Goal: Find specific page/section: Find specific page/section

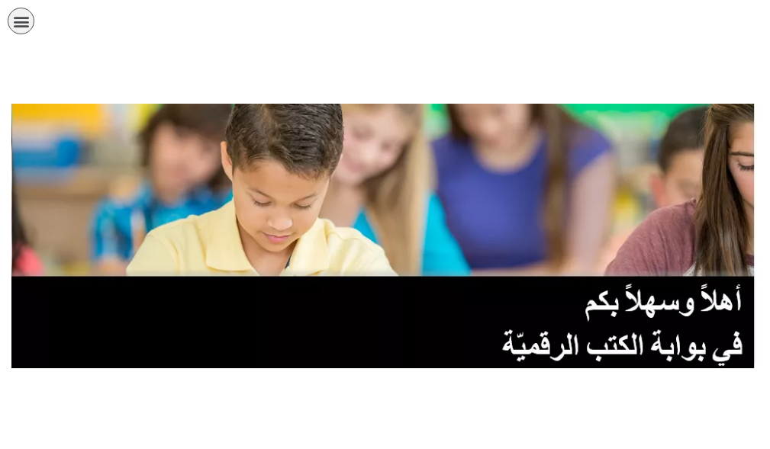
scroll to position [683, 0]
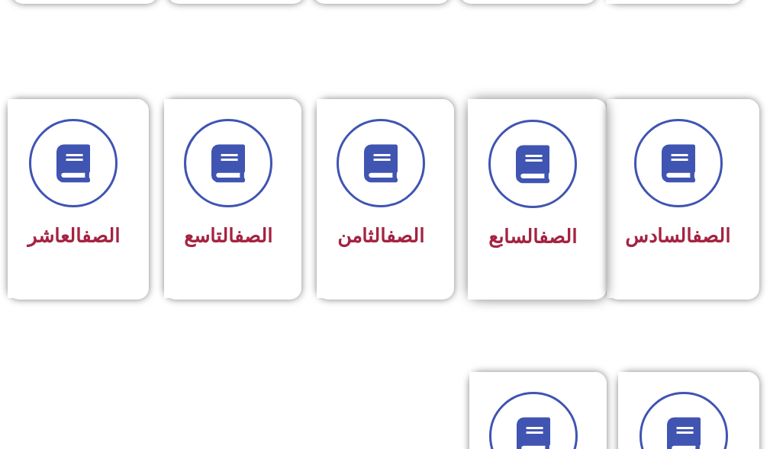
click at [511, 259] on div "الصف السابع" at bounding box center [533, 199] width 130 height 201
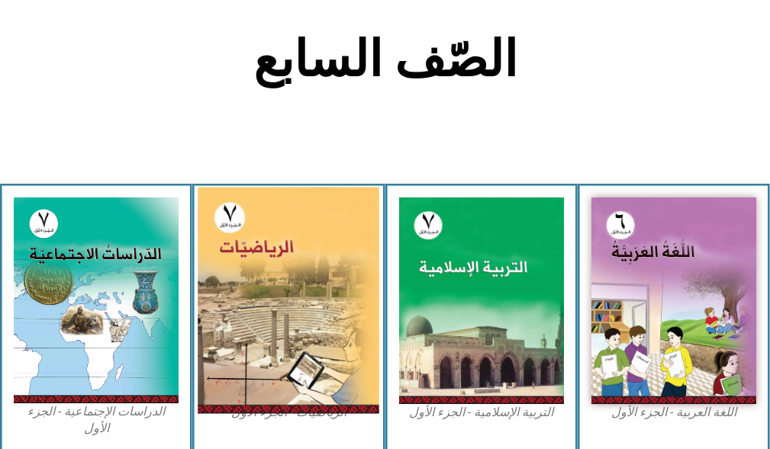
scroll to position [381, 0]
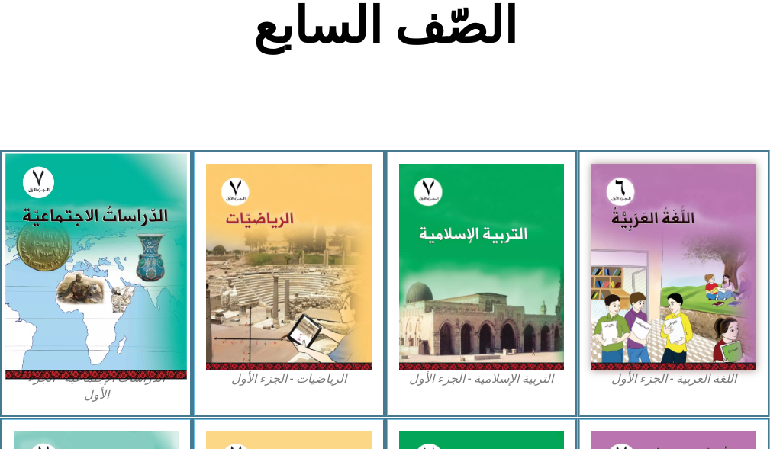
click at [93, 325] on img at bounding box center [96, 267] width 182 height 226
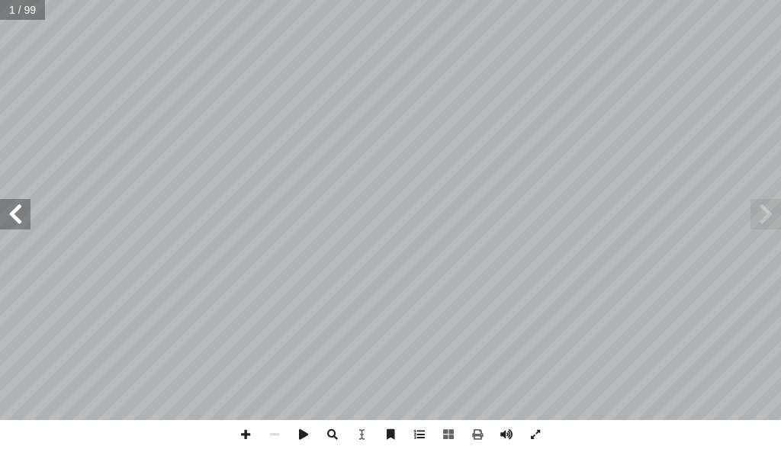
click at [24, 219] on span at bounding box center [15, 214] width 31 height 31
click at [244, 429] on span at bounding box center [245, 434] width 29 height 29
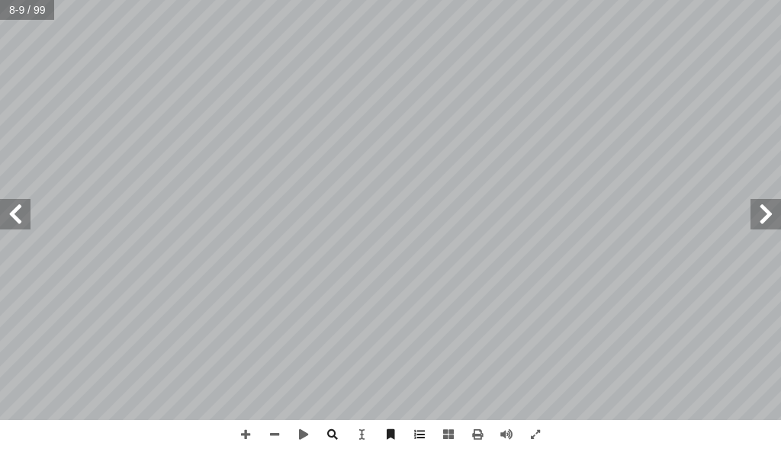
click at [14, 220] on span at bounding box center [15, 214] width 31 height 31
click at [243, 427] on span at bounding box center [245, 434] width 29 height 29
click at [273, 429] on span at bounding box center [274, 434] width 29 height 29
